Goal: Information Seeking & Learning: Learn about a topic

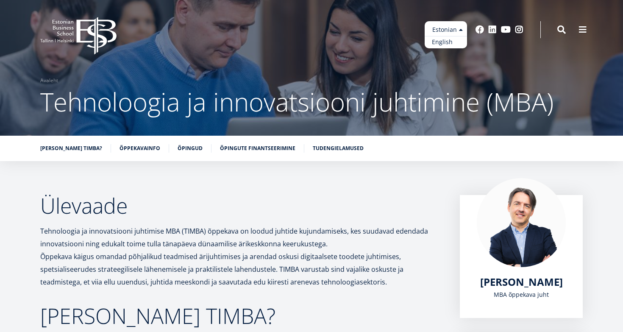
click at [449, 44] on link "English" at bounding box center [446, 42] width 42 height 12
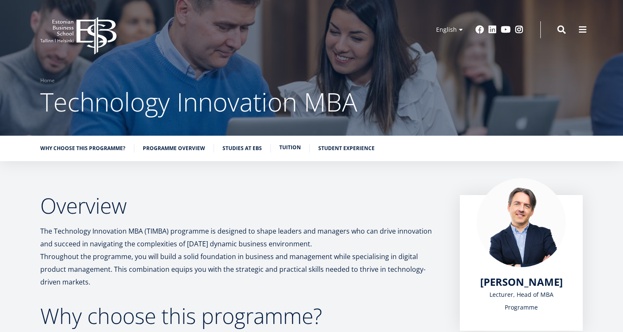
click at [290, 147] on link "Tuition" at bounding box center [290, 147] width 22 height 8
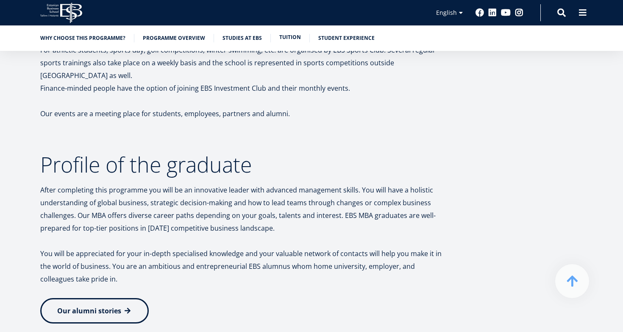
scroll to position [3489, 0]
